Goal: Information Seeking & Learning: Find contact information

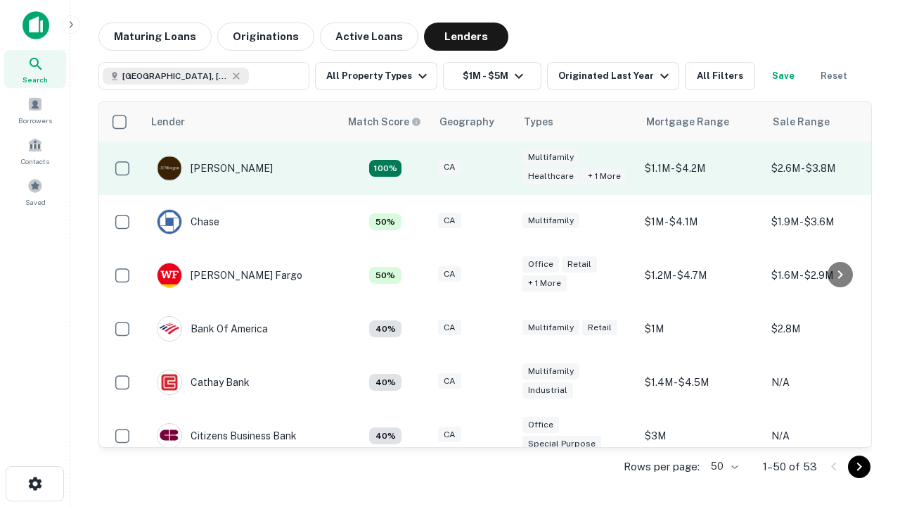
click at [499, 168] on div "CA" at bounding box center [473, 168] width 70 height 19
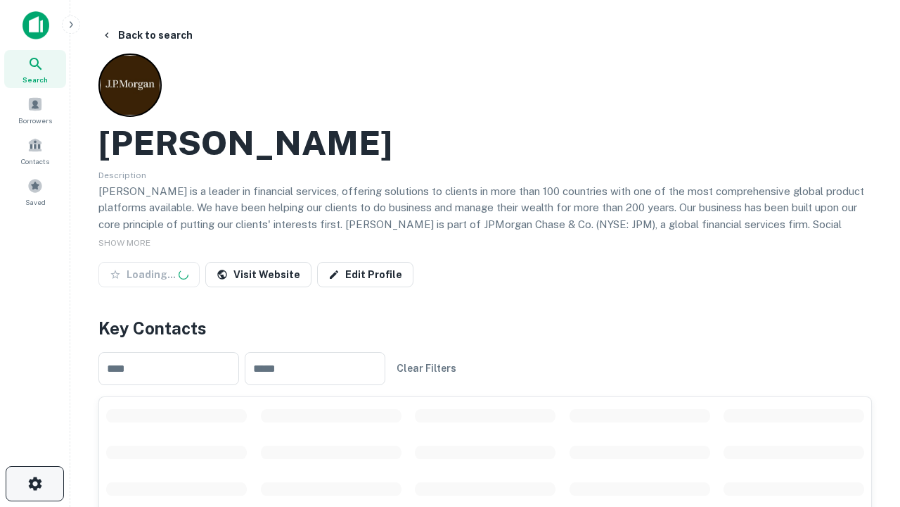
click at [34, 483] on icon "button" at bounding box center [35, 483] width 17 height 17
